Goal: Information Seeking & Learning: Learn about a topic

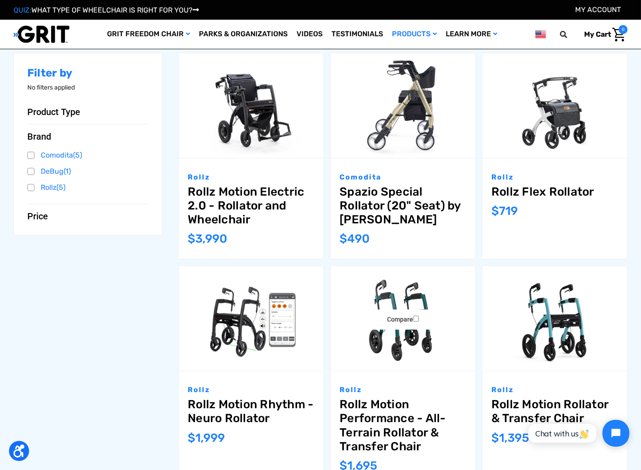
scroll to position [179, 0]
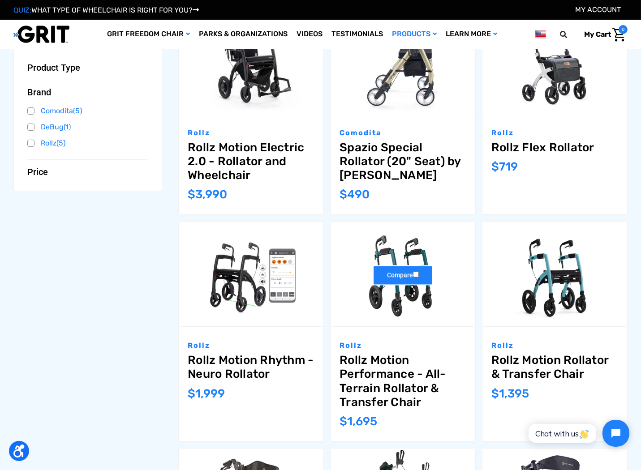
click at [400, 283] on label "Compare" at bounding box center [403, 276] width 60 height 20
click at [413, 278] on input "Compare" at bounding box center [416, 275] width 6 height 6
checkbox input "true"
click at [388, 370] on link "Rollz Motion Performance - All-Terrain Rollator & Transfer Chair" at bounding box center [403, 381] width 127 height 56
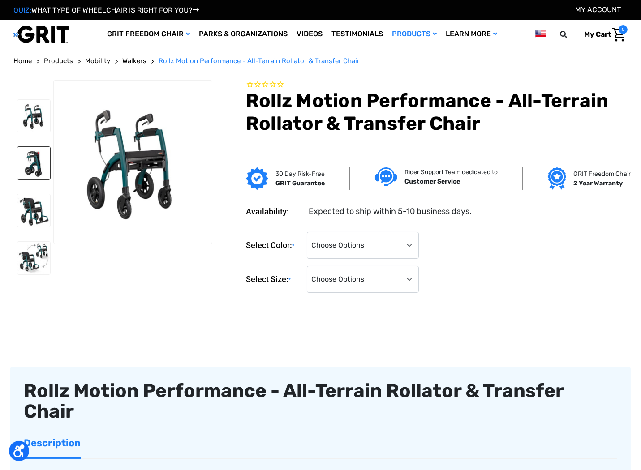
click at [45, 162] on img at bounding box center [33, 163] width 33 height 33
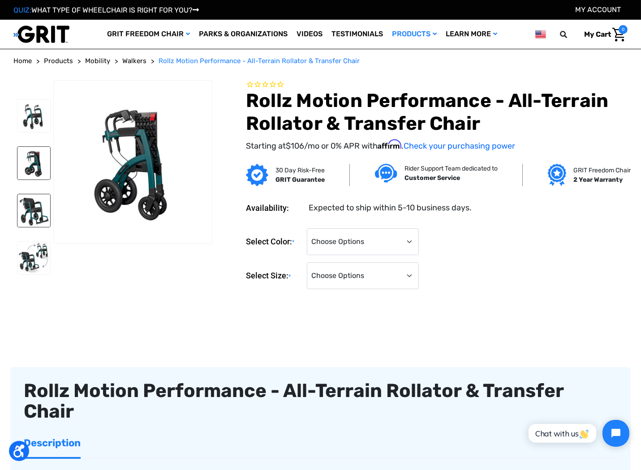
click at [39, 208] on img at bounding box center [33, 210] width 33 height 33
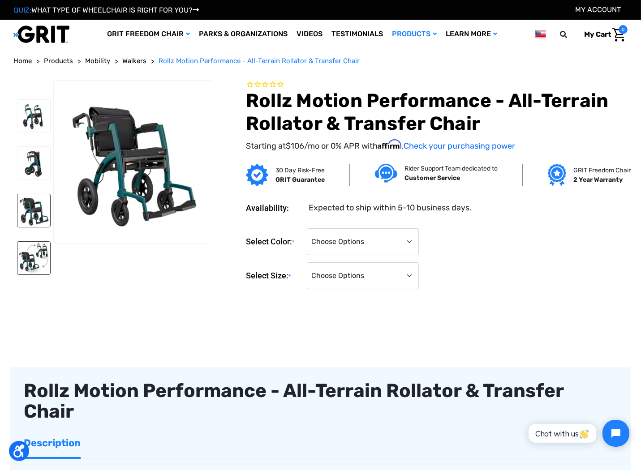
click at [39, 254] on img at bounding box center [33, 258] width 33 height 33
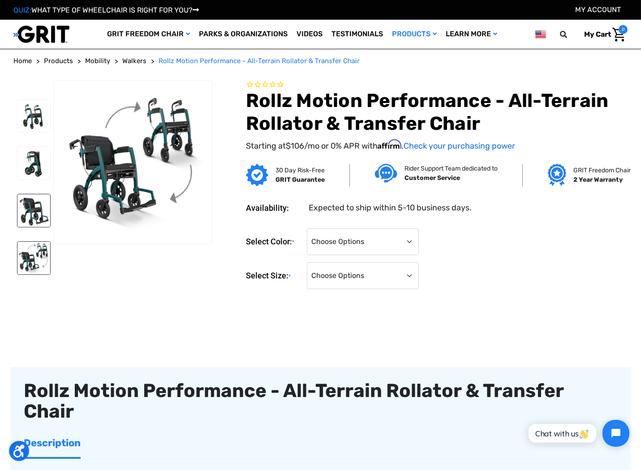
click at [40, 209] on img at bounding box center [33, 210] width 33 height 33
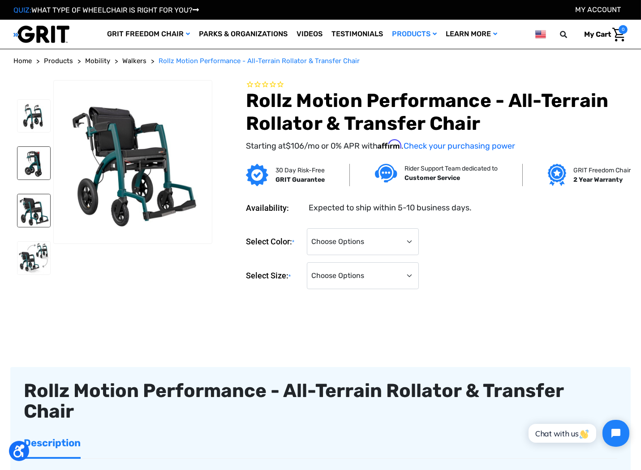
click at [26, 177] on img at bounding box center [33, 163] width 33 height 33
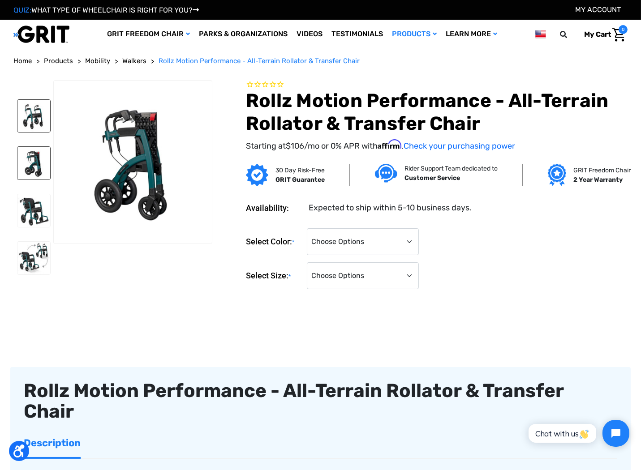
click at [29, 116] on img at bounding box center [33, 116] width 33 height 33
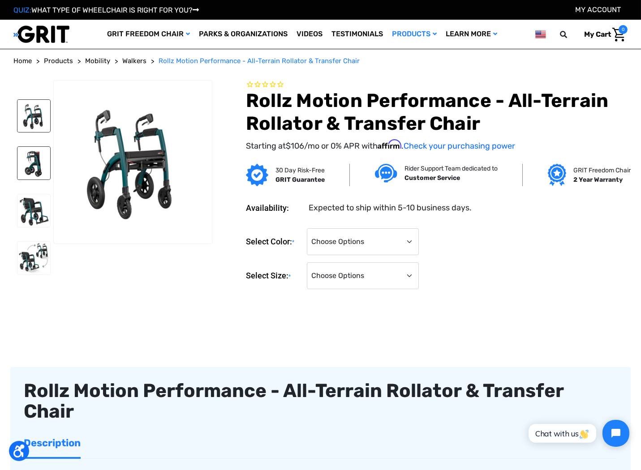
click at [43, 171] on img at bounding box center [33, 163] width 33 height 33
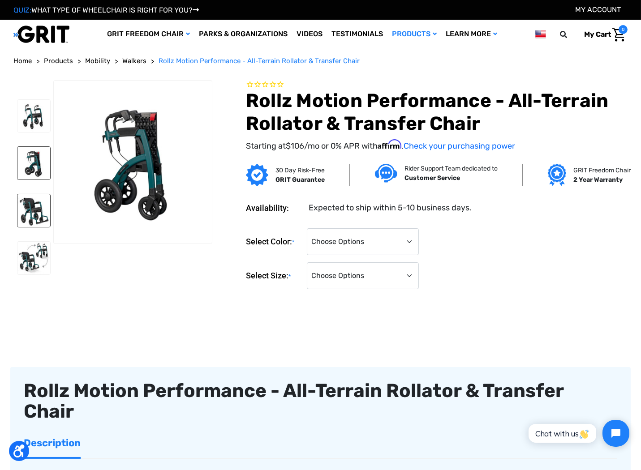
click at [36, 210] on img at bounding box center [33, 210] width 33 height 33
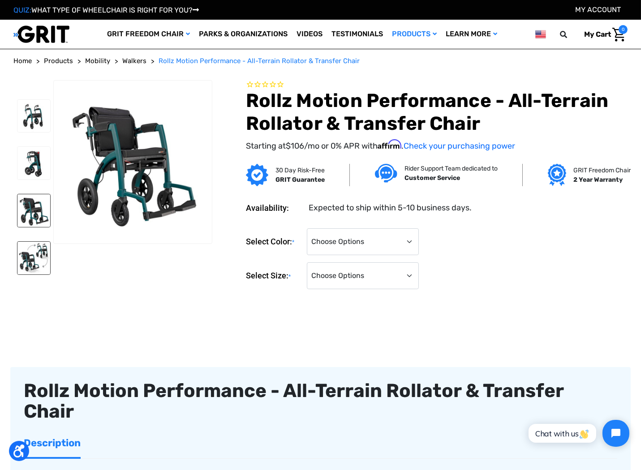
click at [31, 252] on img at bounding box center [33, 258] width 33 height 33
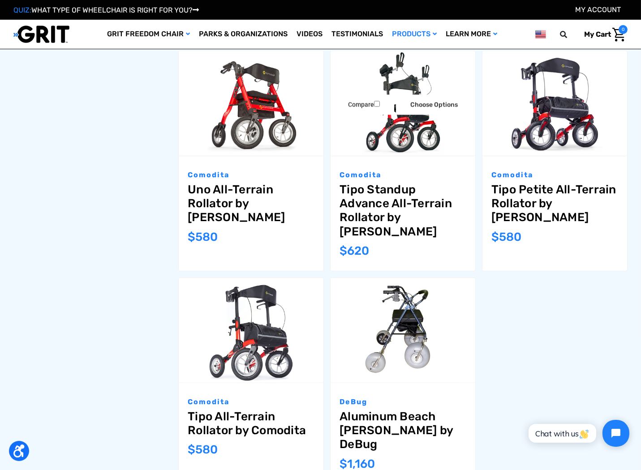
scroll to position [586, 0]
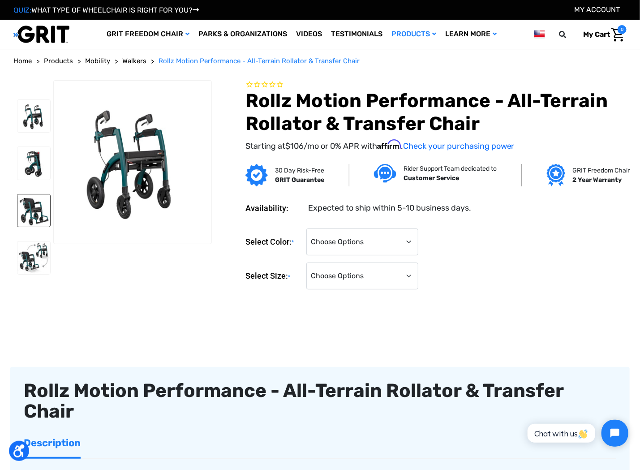
click at [33, 215] on img at bounding box center [33, 210] width 33 height 33
